Goal: Task Accomplishment & Management: Use online tool/utility

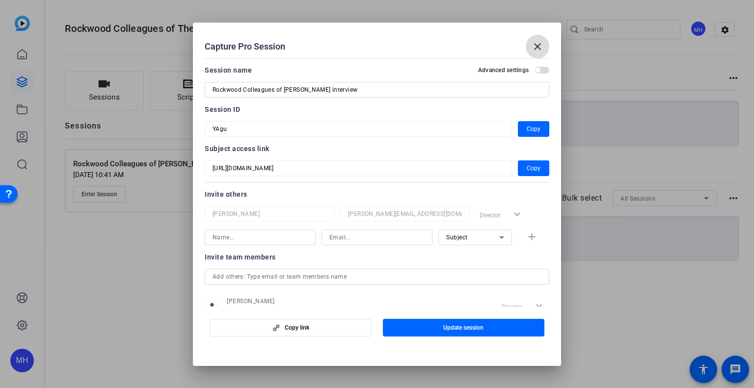
click at [538, 46] on mat-icon "close" at bounding box center [538, 47] width 12 height 12
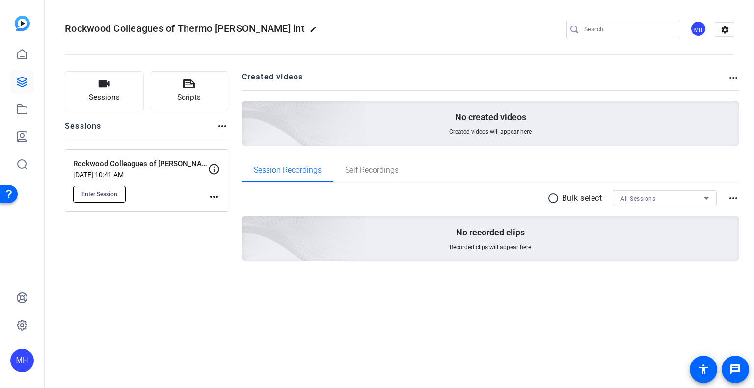
click at [118, 195] on button "Enter Session" at bounding box center [99, 194] width 53 height 17
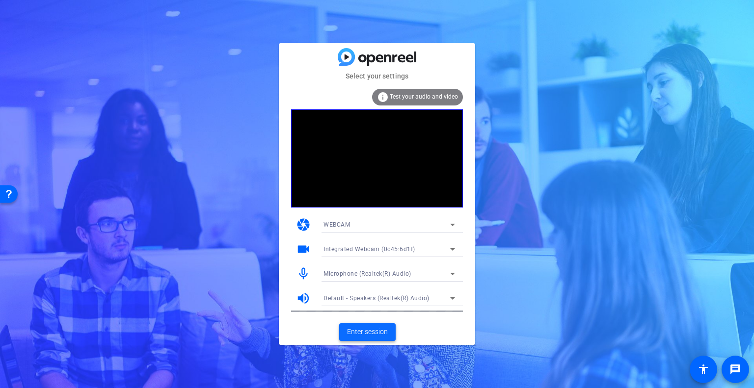
click at [354, 332] on span "Enter session" at bounding box center [367, 332] width 41 height 10
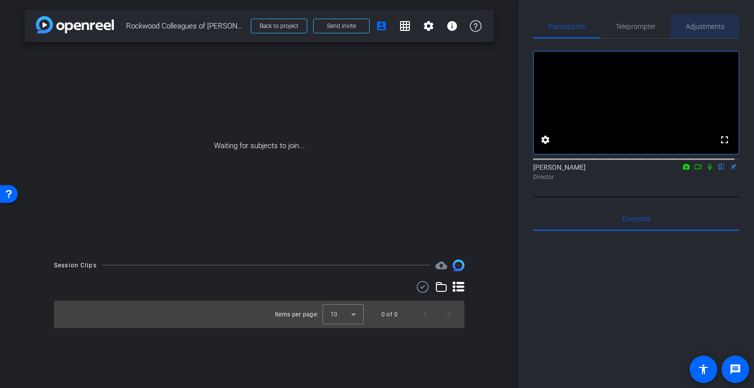
click at [691, 30] on span "Adjustments" at bounding box center [705, 27] width 39 height 24
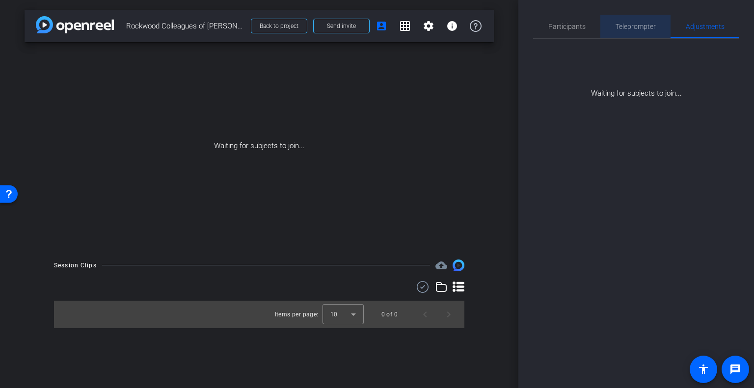
click at [626, 29] on span "Teleprompter" at bounding box center [636, 26] width 40 height 7
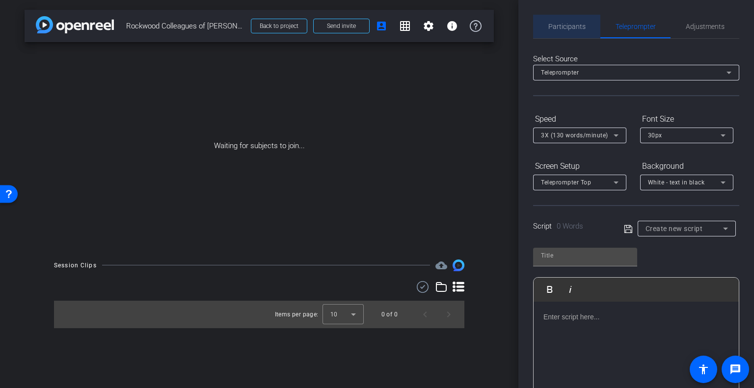
click at [576, 29] on span "Participants" at bounding box center [566, 26] width 37 height 7
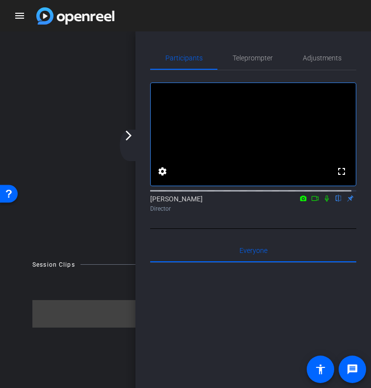
click at [131, 136] on mat-icon "arrow_forward_ios" at bounding box center [129, 136] width 12 height 12
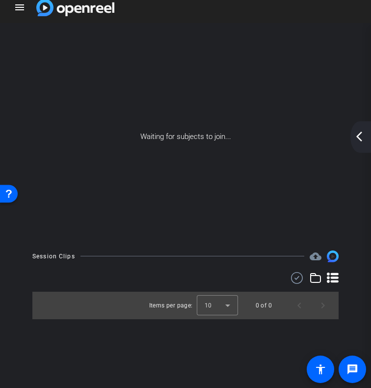
scroll to position [8, 0]
click at [356, 142] on mat-icon "arrow_back_ios_new" at bounding box center [360, 137] width 12 height 12
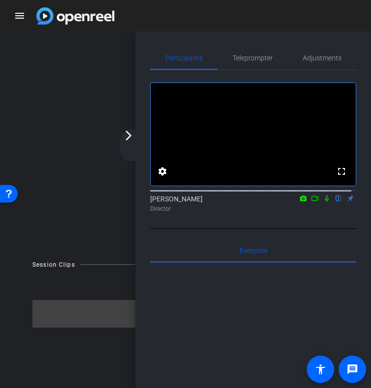
scroll to position [24, 0]
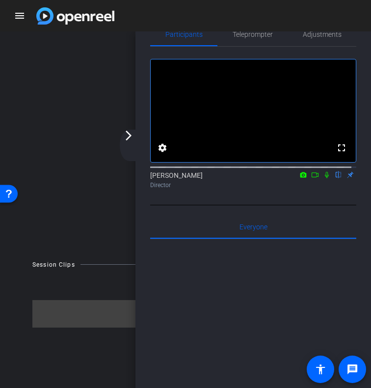
click at [129, 138] on mat-icon "arrow_forward_ios" at bounding box center [129, 136] width 12 height 12
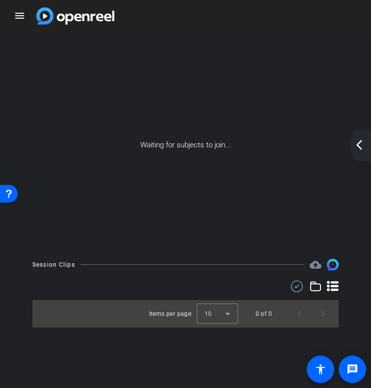
click at [355, 151] on div "arrow_back_ios_new arrow_forward_ios" at bounding box center [361, 145] width 21 height 31
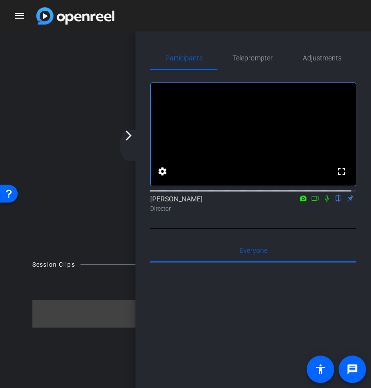
click at [133, 137] on mat-icon "arrow_forward_ios" at bounding box center [129, 136] width 12 height 12
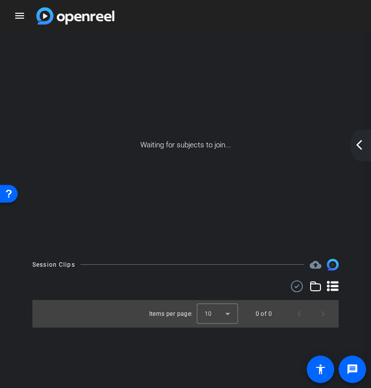
click at [358, 152] on div "arrow_back_ios_new arrow_forward_ios" at bounding box center [361, 145] width 21 height 31
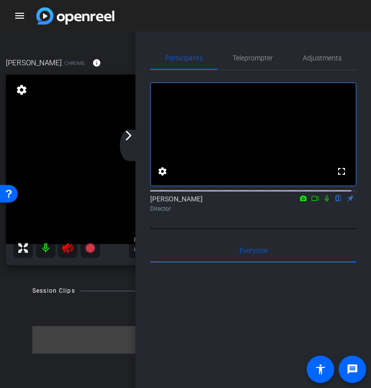
click at [136, 144] on div "arrow_back_ios_new arrow_forward_ios" at bounding box center [130, 145] width 21 height 31
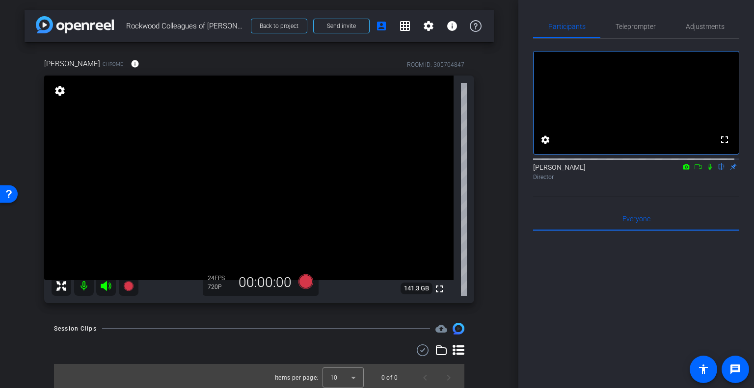
click at [706, 170] on icon at bounding box center [710, 167] width 8 height 7
click at [708, 170] on icon at bounding box center [710, 167] width 5 height 6
click at [547, 146] on mat-icon "settings" at bounding box center [546, 140] width 12 height 12
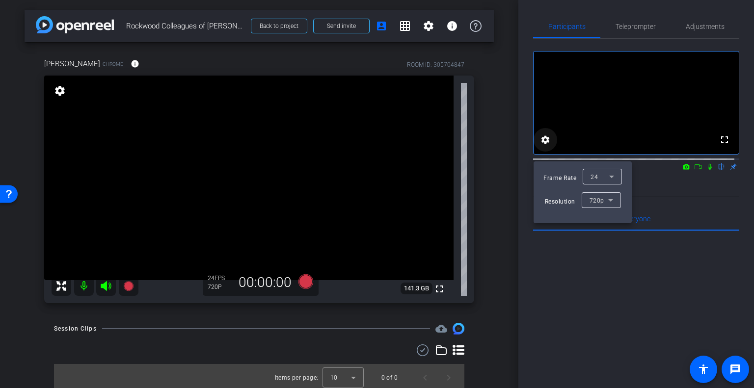
click at [547, 153] on div at bounding box center [377, 194] width 754 height 388
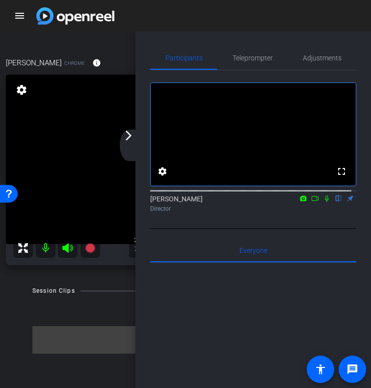
click at [132, 139] on mat-icon "arrow_forward_ios" at bounding box center [129, 136] width 12 height 12
